Goal: Find specific page/section: Find specific page/section

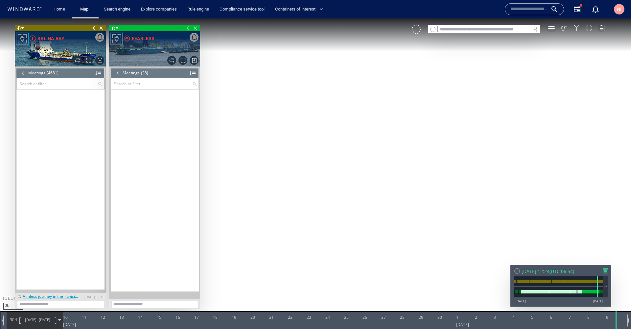
scroll to position [485, 0]
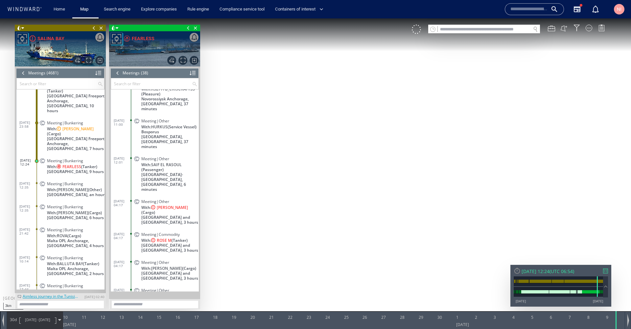
click at [102, 29] on span "Close vessel card" at bounding box center [101, 28] width 7 height 7
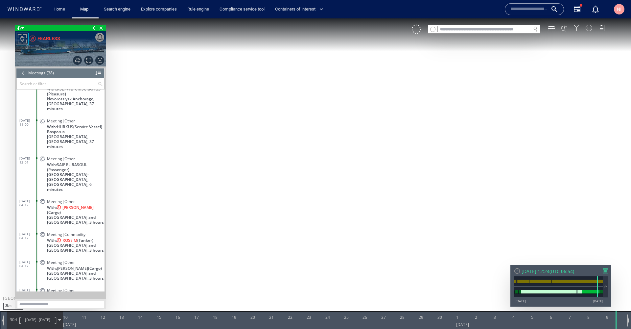
click at [102, 29] on span "Close vessel card" at bounding box center [101, 28] width 7 height 7
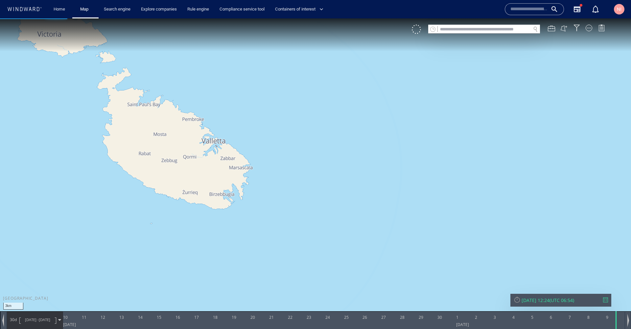
click at [465, 31] on input "text" at bounding box center [484, 29] width 93 height 9
paste input "*******"
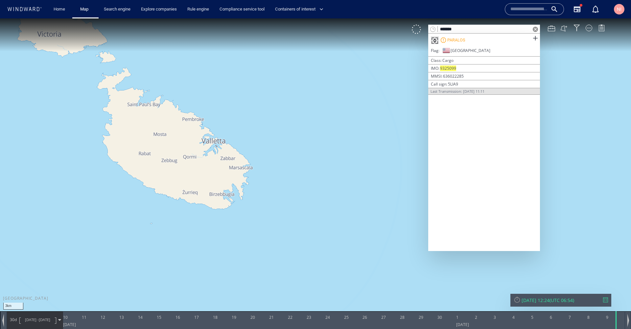
type input "*******"
click at [536, 37] on span at bounding box center [535, 38] width 8 height 8
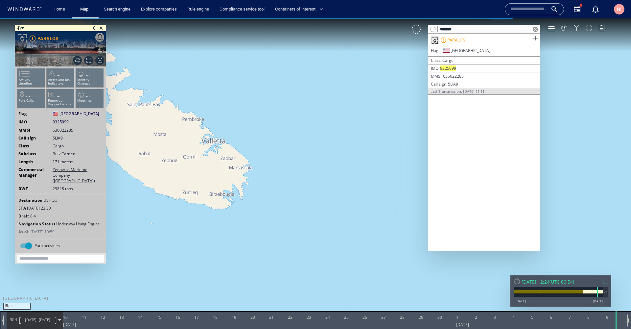
click at [605, 283] on div at bounding box center [605, 281] width 5 height 5
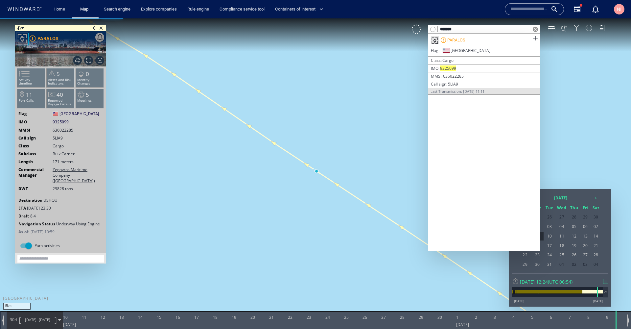
click at [534, 31] on span at bounding box center [535, 29] width 5 height 5
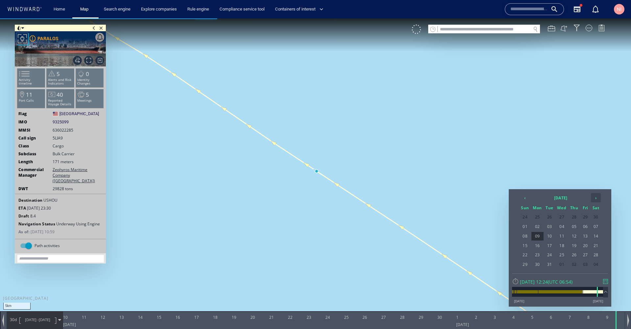
click at [593, 198] on th "›" at bounding box center [596, 197] width 10 height 9
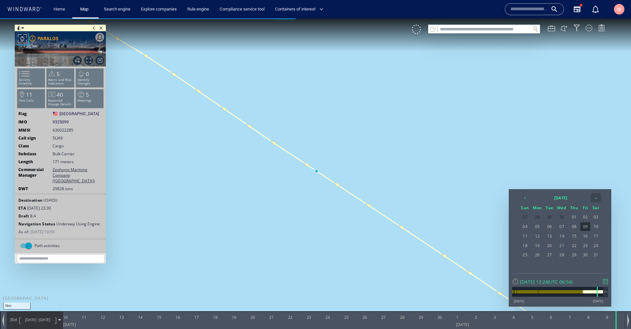
click at [593, 198] on th "›" at bounding box center [596, 197] width 10 height 9
click at [563, 247] on span "20" at bounding box center [562, 245] width 12 height 9
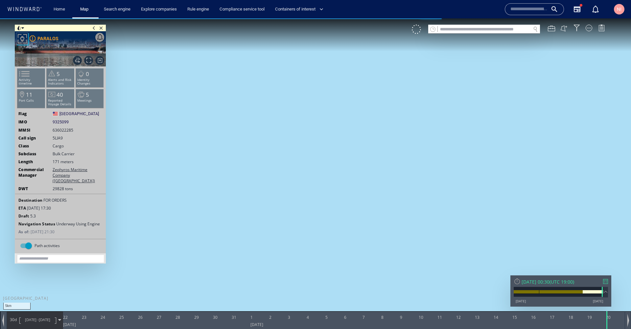
click at [60, 319] on span at bounding box center [59, 319] width 3 height 3
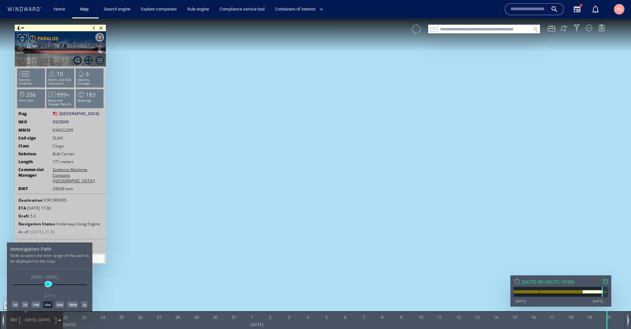
drag, startPoint x: 37, startPoint y: 284, endPoint x: 47, endPoint y: 284, distance: 9.9
click at [47, 284] on span at bounding box center [47, 283] width 5 height 5
click at [29, 81] on div at bounding box center [315, 173] width 631 height 310
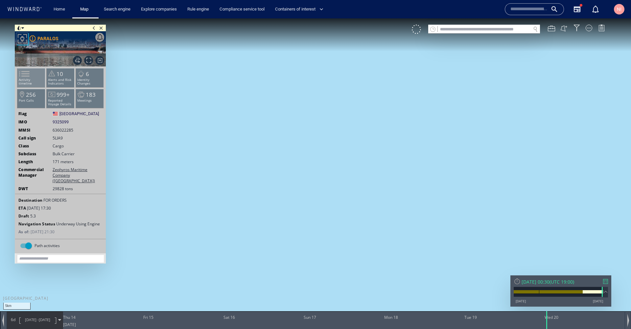
click at [25, 79] on span at bounding box center [20, 74] width 10 height 10
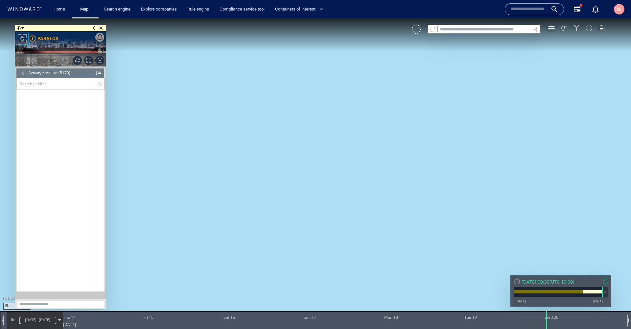
scroll to position [92277, 0]
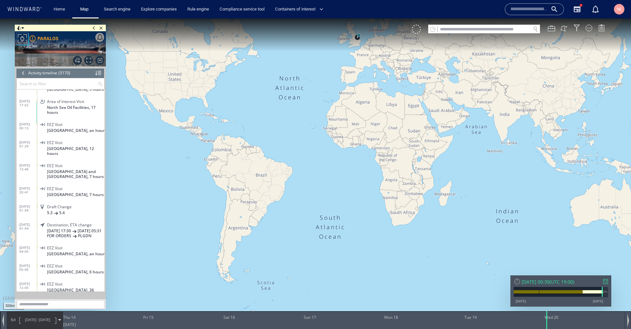
drag, startPoint x: 292, startPoint y: 214, endPoint x: 281, endPoint y: 248, distance: 35.6
click at [281, 248] on canvas "Map" at bounding box center [315, 170] width 631 height 304
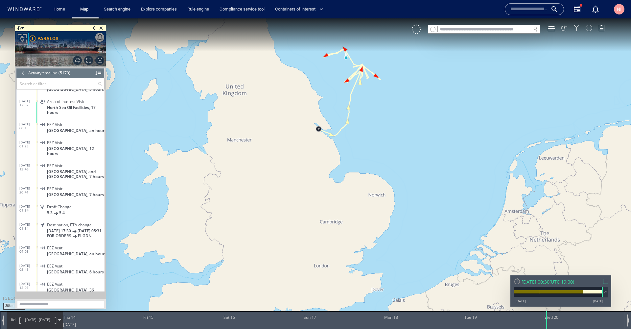
drag, startPoint x: 374, startPoint y: 127, endPoint x: 357, endPoint y: 205, distance: 80.4
click at [357, 205] on canvas "Map" at bounding box center [315, 170] width 631 height 304
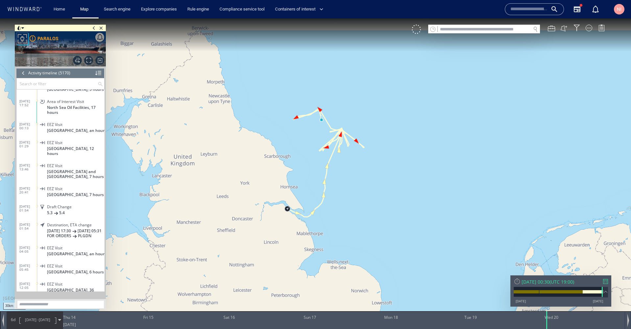
drag, startPoint x: 372, startPoint y: 134, endPoint x: 360, endPoint y: 179, distance: 46.9
click at [360, 179] on canvas "Map" at bounding box center [315, 170] width 631 height 304
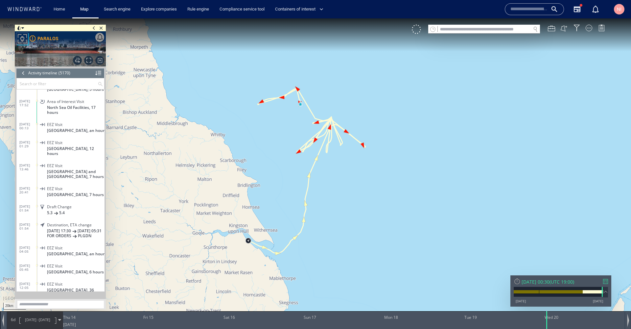
drag, startPoint x: 344, startPoint y: 163, endPoint x: 343, endPoint y: 183, distance: 19.7
click at [343, 183] on canvas "Map" at bounding box center [315, 170] width 631 height 304
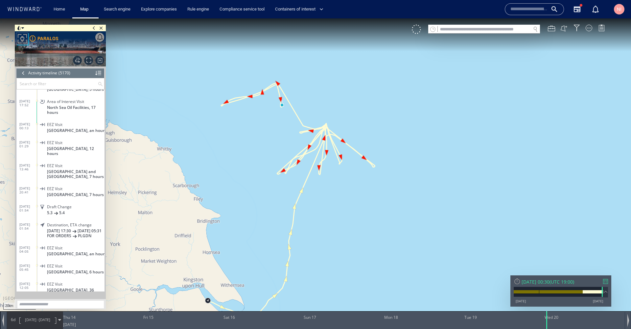
drag, startPoint x: 344, startPoint y: 179, endPoint x: 344, endPoint y: 204, distance: 24.7
click at [344, 204] on canvas "Map" at bounding box center [315, 170] width 631 height 304
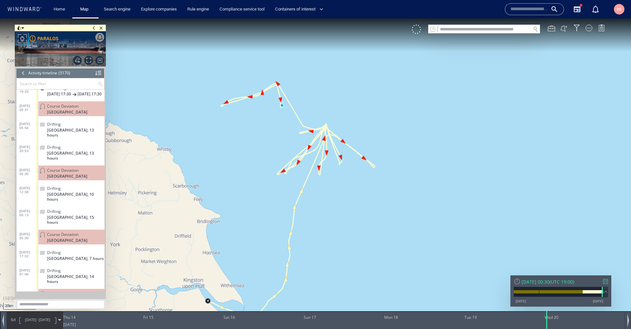
scroll to position [92015, 0]
click at [23, 28] on span at bounding box center [22, 28] width 3 height 7
click at [40, 51] on li at bounding box center [40, 52] width 6 height 6
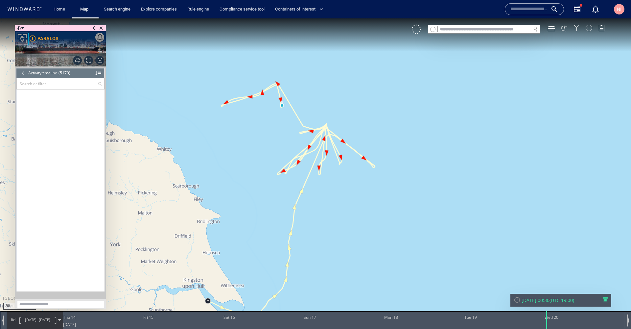
scroll to position [92277, 0]
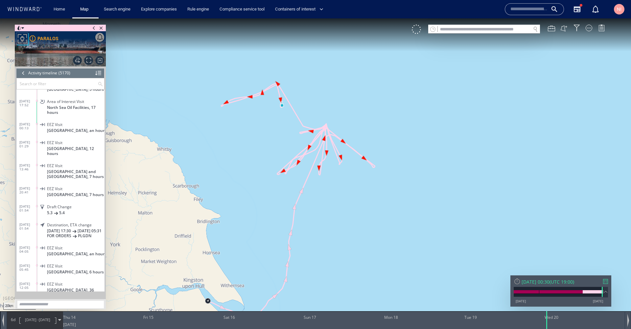
click at [23, 26] on span at bounding box center [22, 28] width 3 height 7
click at [57, 53] on li at bounding box center [58, 52] width 6 height 6
click at [23, 27] on span at bounding box center [22, 28] width 3 height 7
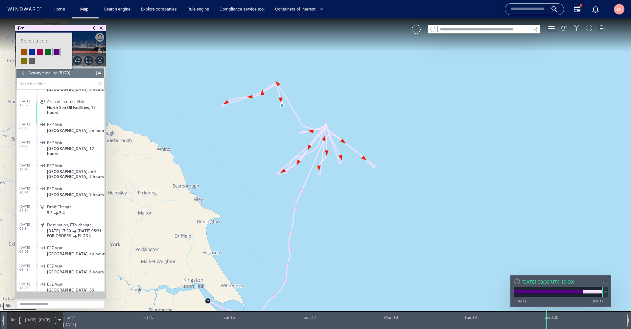
click at [60, 52] on li at bounding box center [57, 52] width 8 height 8
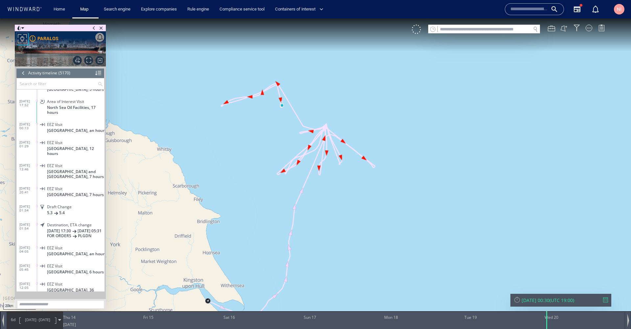
click at [22, 28] on span at bounding box center [22, 28] width 3 height 7
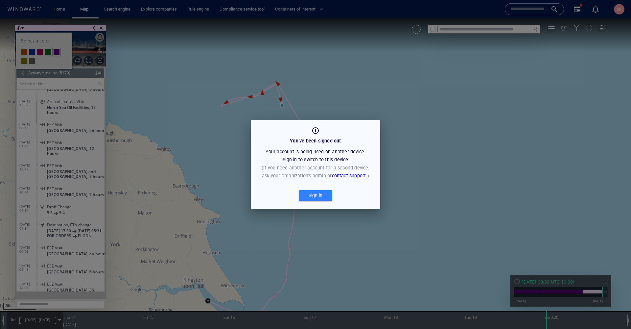
click at [41, 52] on div "You’ve been signed out Your account is being used on another device. Sign in to…" at bounding box center [315, 164] width 631 height 329
click at [198, 110] on div "You’ve been signed out Your account is being used on another device. Sign in to…" at bounding box center [315, 164] width 631 height 329
click at [515, 189] on div "You’ve been signed out Your account is being used on another device. Sign in to…" at bounding box center [315, 164] width 631 height 329
click at [329, 192] on span "Sign in" at bounding box center [315, 195] width 27 height 8
